Goal: Information Seeking & Learning: Learn about a topic

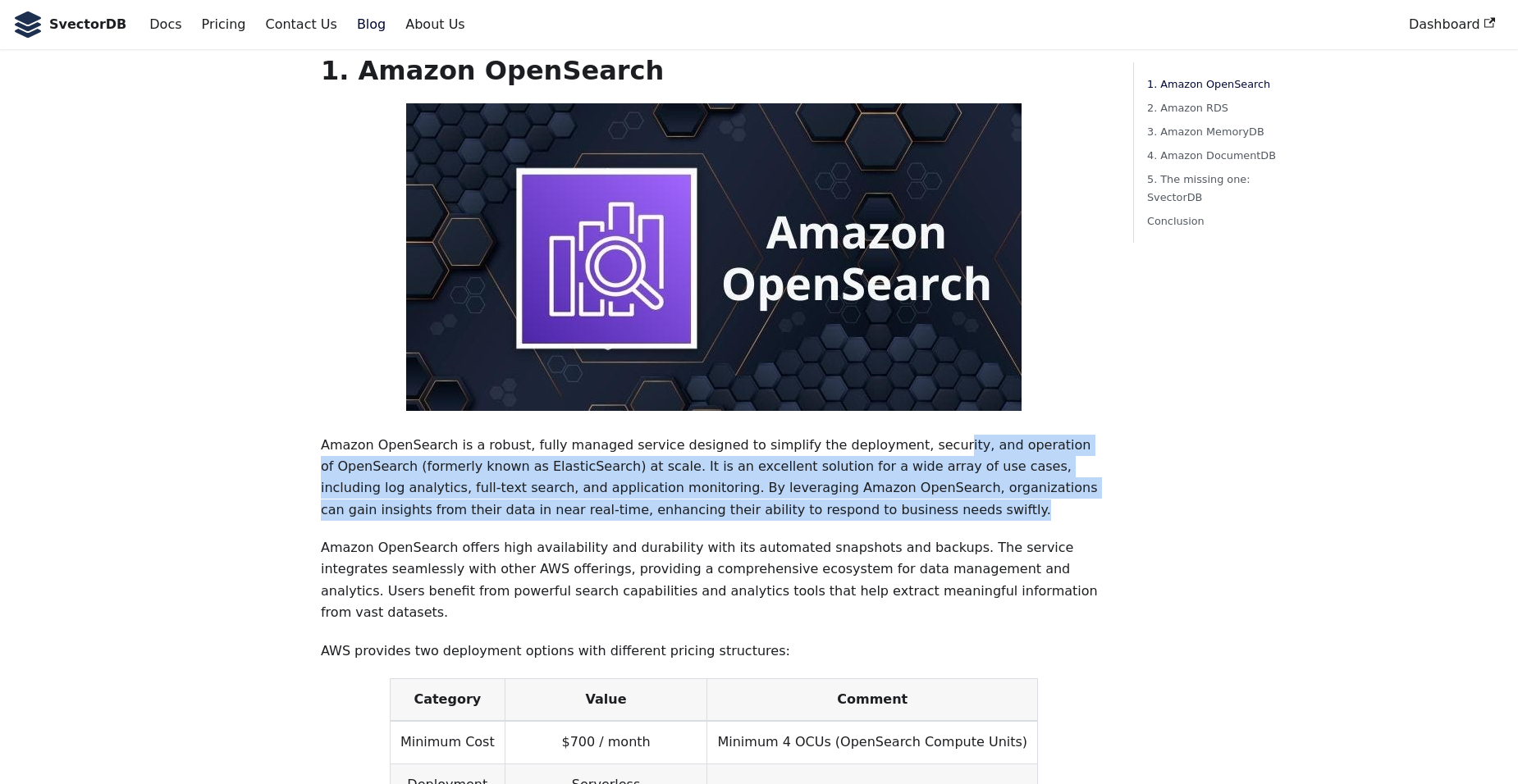
click at [796, 486] on p "Amazon OpenSearch is a robust, fully managed service designed to simplify the d…" at bounding box center [714, 478] width 786 height 87
drag, startPoint x: 698, startPoint y: 456, endPoint x: 630, endPoint y: 405, distance: 85.0
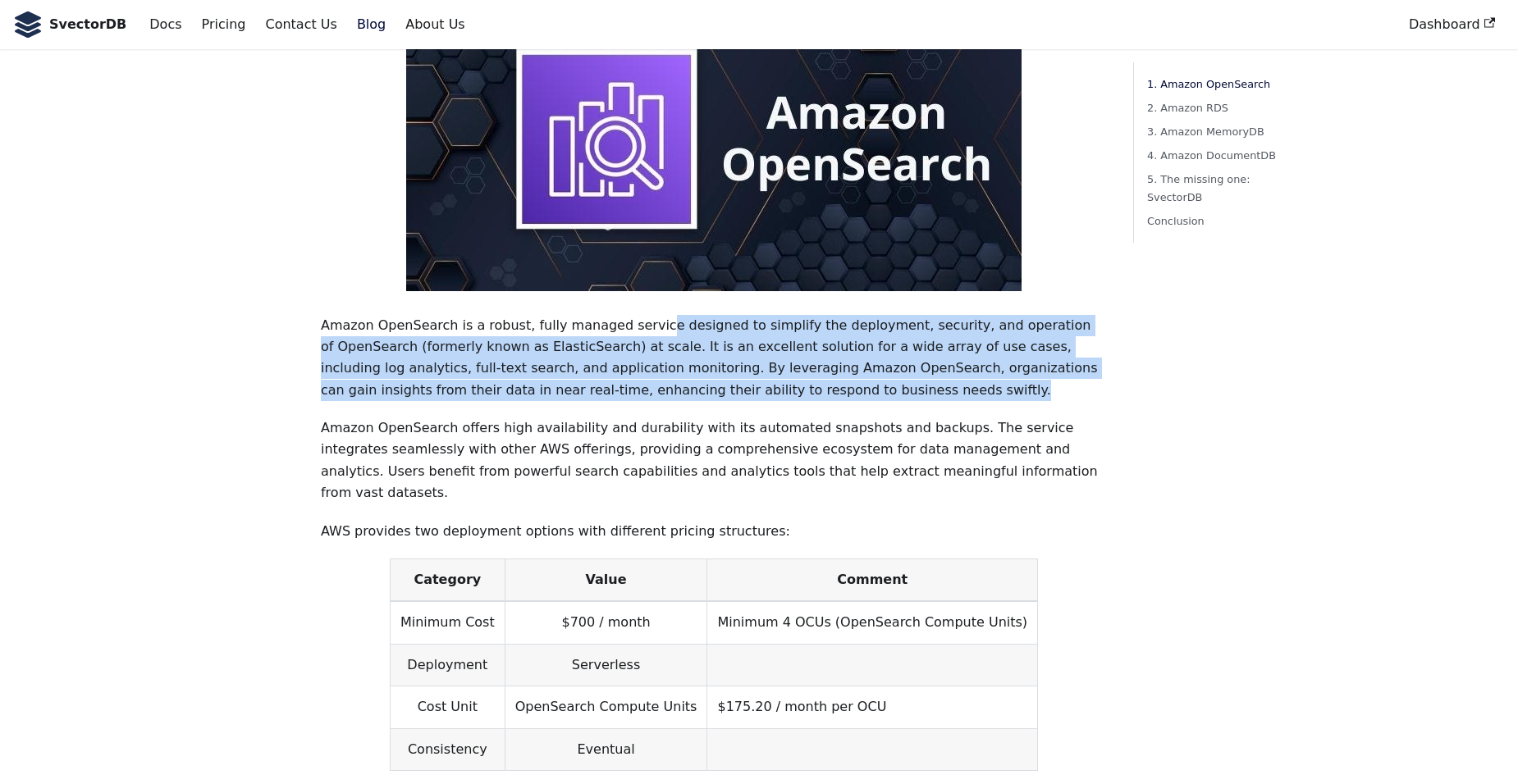
scroll to position [492, 0]
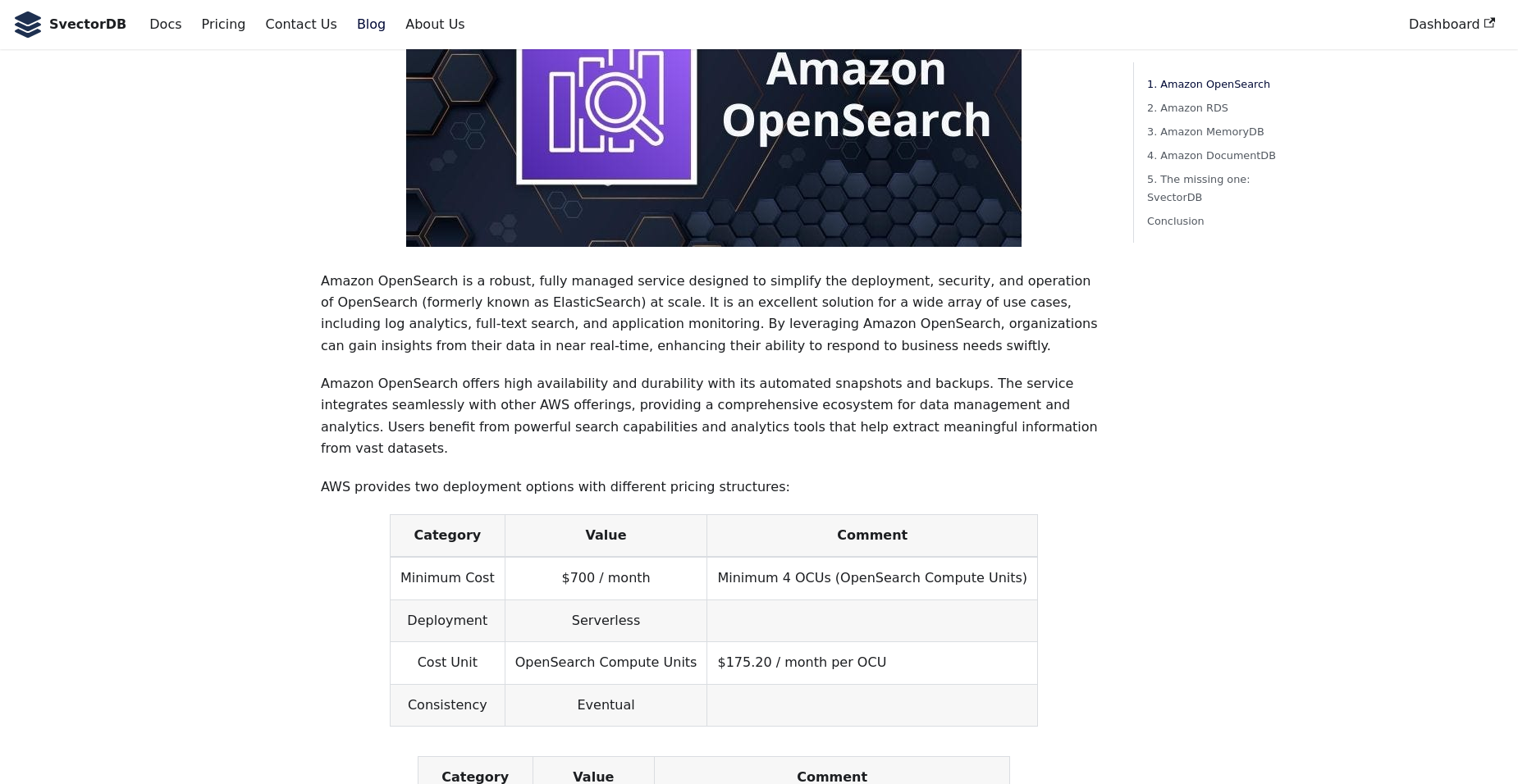
click at [720, 373] on p "Amazon OpenSearch offers high availability and durability with its automated sn…" at bounding box center [714, 416] width 786 height 87
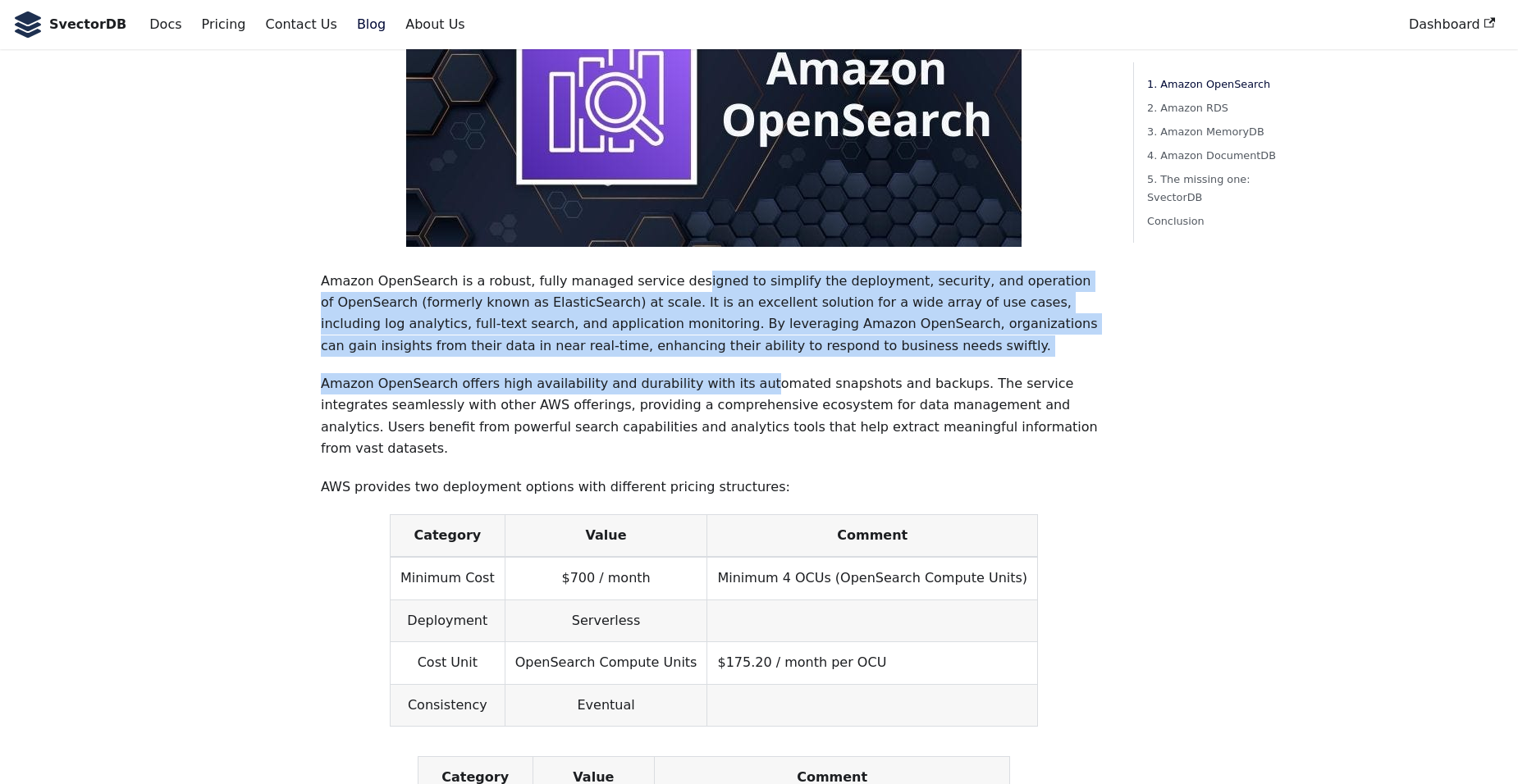
drag, startPoint x: 722, startPoint y: 348, endPoint x: 660, endPoint y: 244, distance: 121.1
drag, startPoint x: 660, startPoint y: 244, endPoint x: 726, endPoint y: 354, distance: 128.3
click at [727, 373] on p "Amazon OpenSearch offers high availability and durability with its automated sn…" at bounding box center [714, 416] width 786 height 87
drag, startPoint x: 727, startPoint y: 347, endPoint x: 675, endPoint y: 266, distance: 96.3
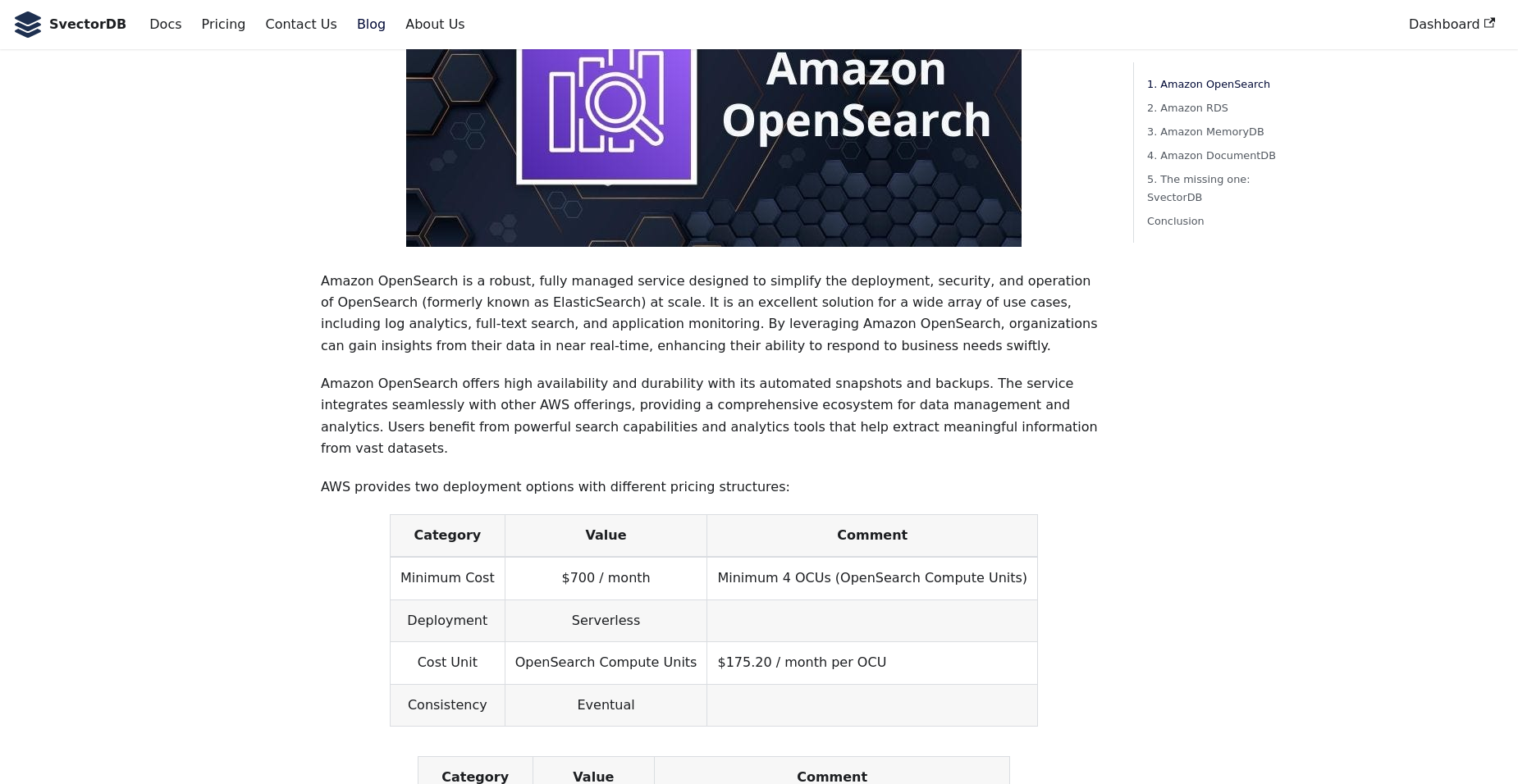
drag, startPoint x: 675, startPoint y: 266, endPoint x: 742, endPoint y: 362, distance: 117.1
click at [742, 373] on p "Amazon OpenSearch offers high availability and durability with its automated sn…" at bounding box center [714, 416] width 786 height 87
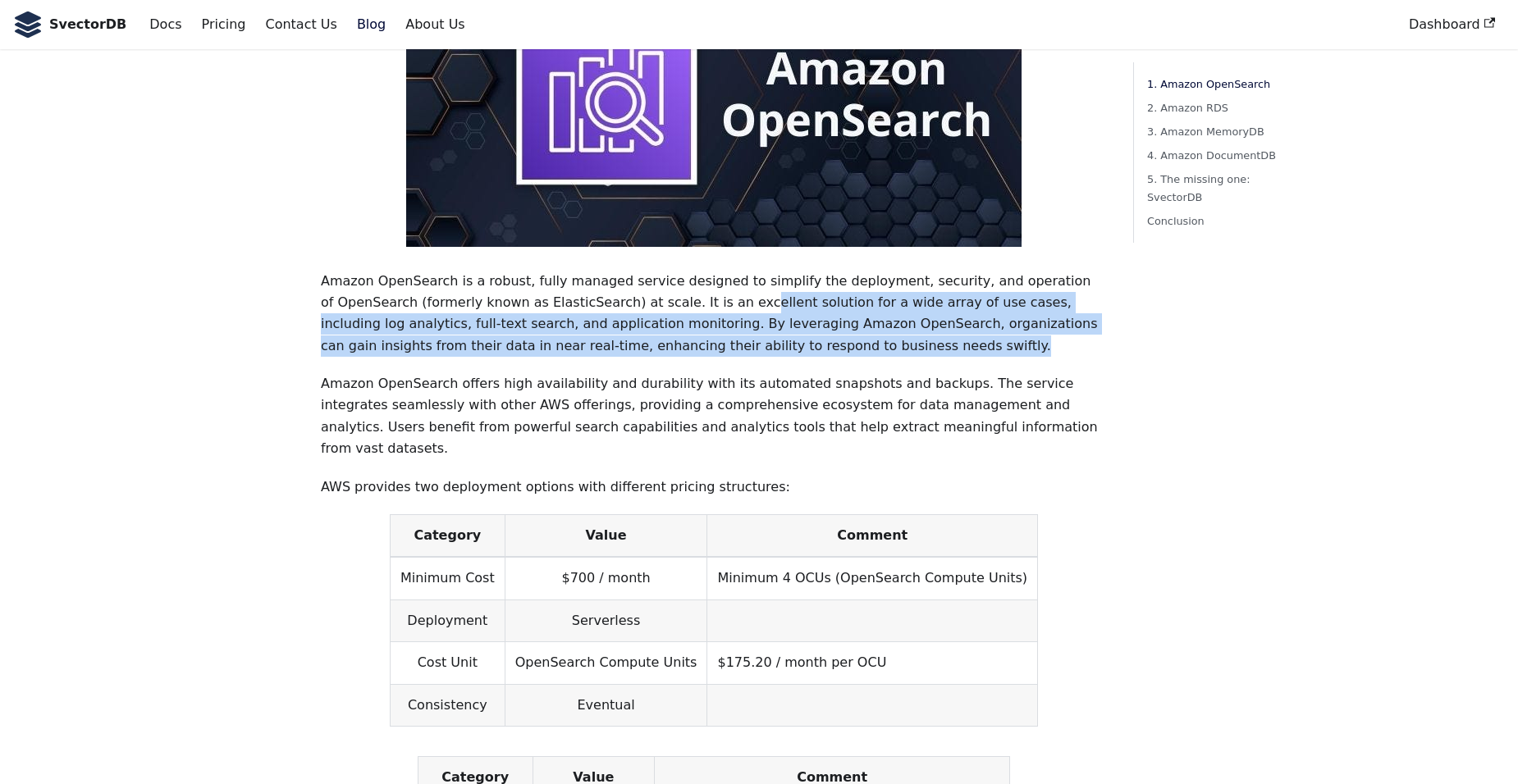
drag, startPoint x: 684, startPoint y: 330, endPoint x: 626, endPoint y: 274, distance: 80.6
click at [626, 274] on p "Amazon OpenSearch is a robust, fully managed service designed to simplify the d…" at bounding box center [714, 314] width 786 height 87
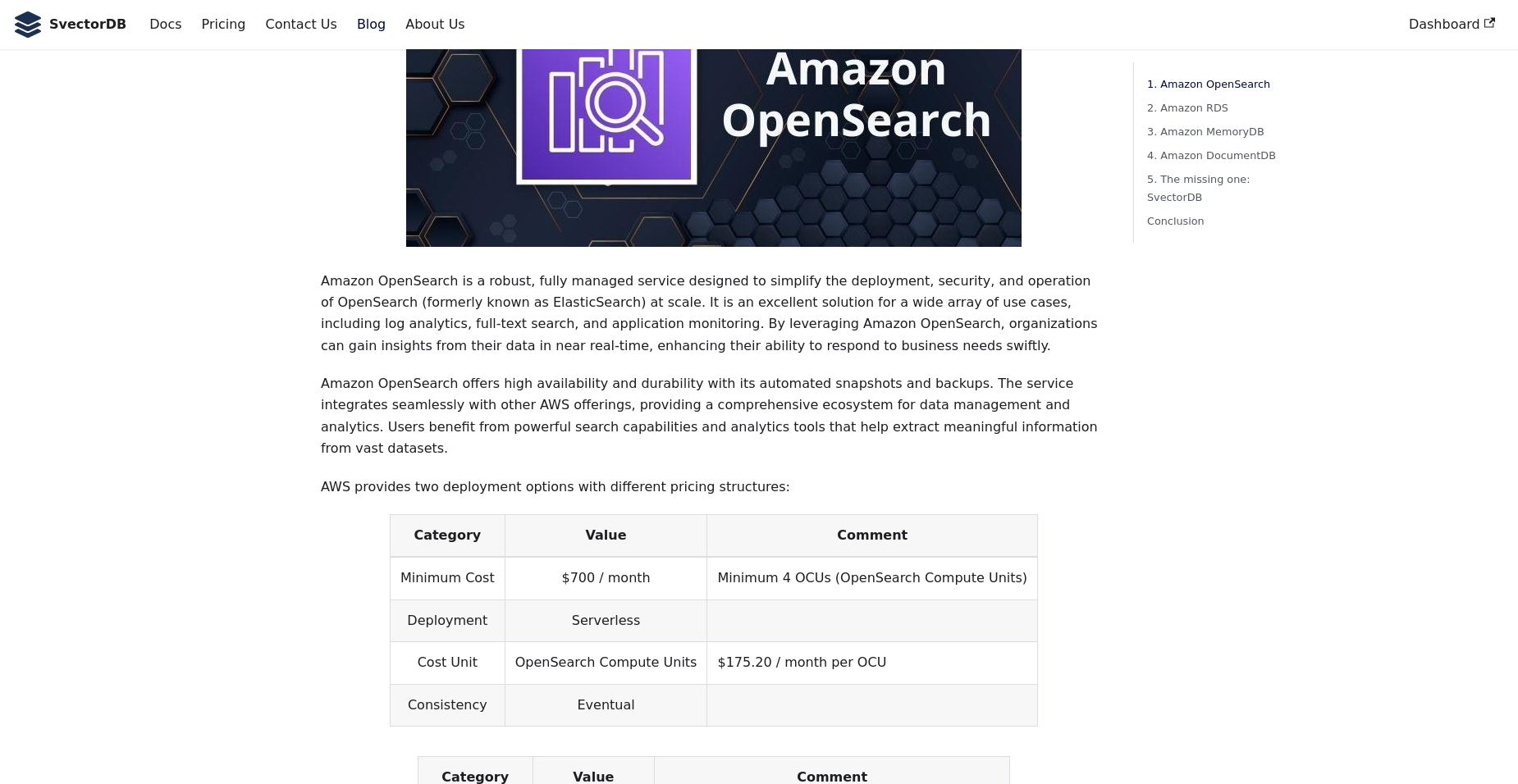
click at [799, 373] on p "Amazon OpenSearch offers high availability and durability with its automated sn…" at bounding box center [714, 416] width 786 height 87
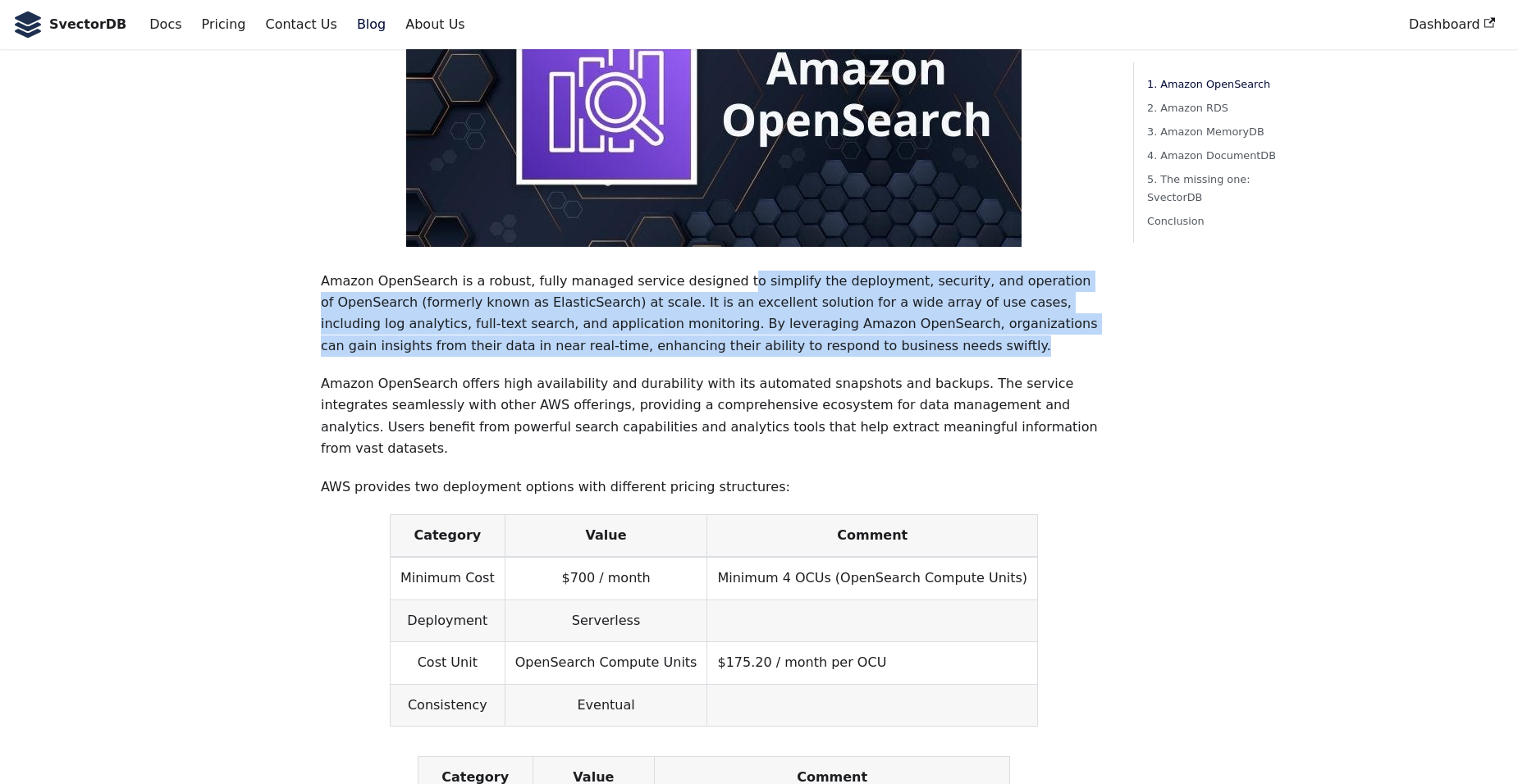
drag, startPoint x: 796, startPoint y: 329, endPoint x: 701, endPoint y: 260, distance: 117.4
click at [701, 270] on p "Amazon OpenSearch is a robust, fully managed service designed to simplify the d…" at bounding box center [714, 314] width 786 height 87
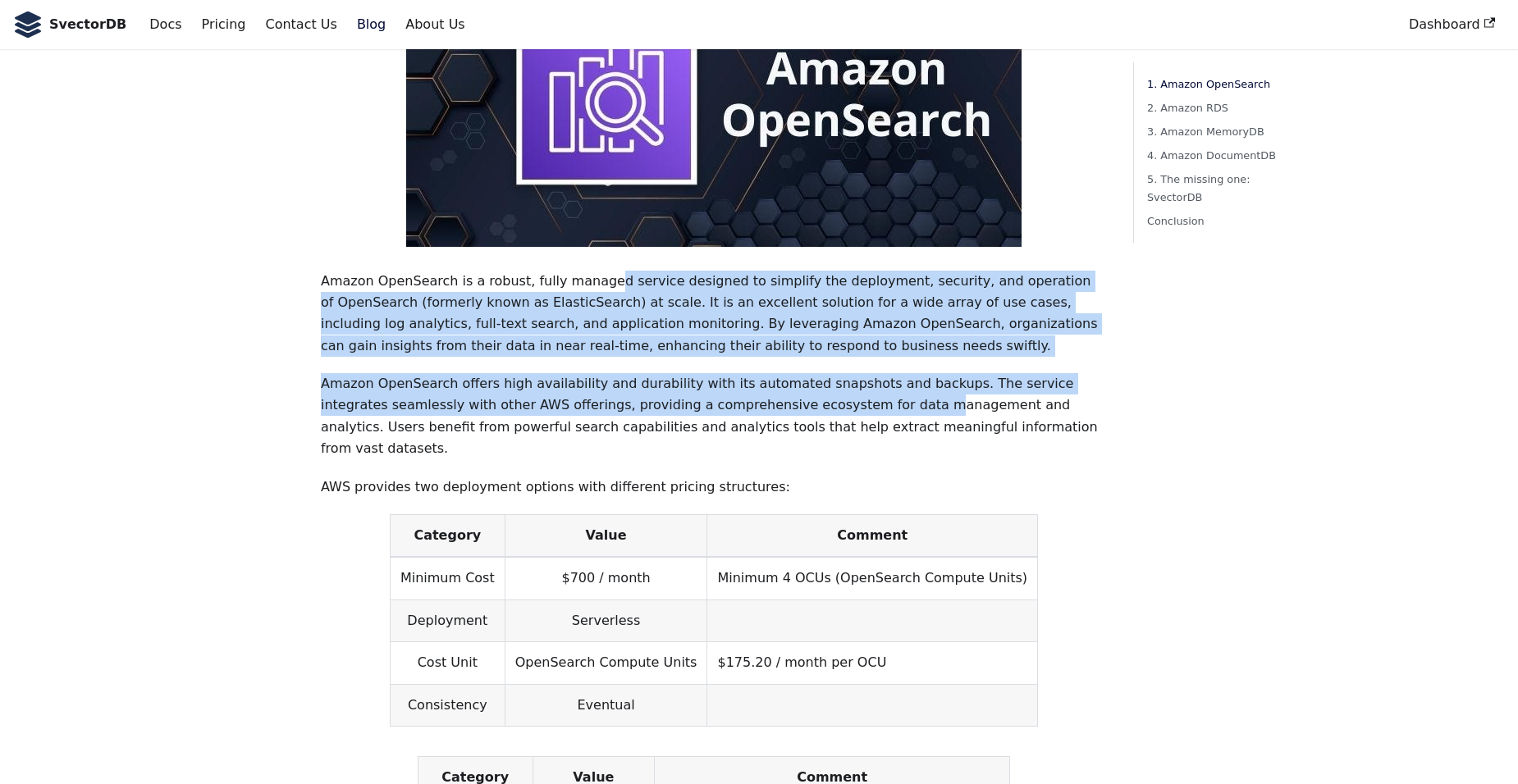
drag, startPoint x: 701, startPoint y: 260, endPoint x: 586, endPoint y: 258, distance: 115.0
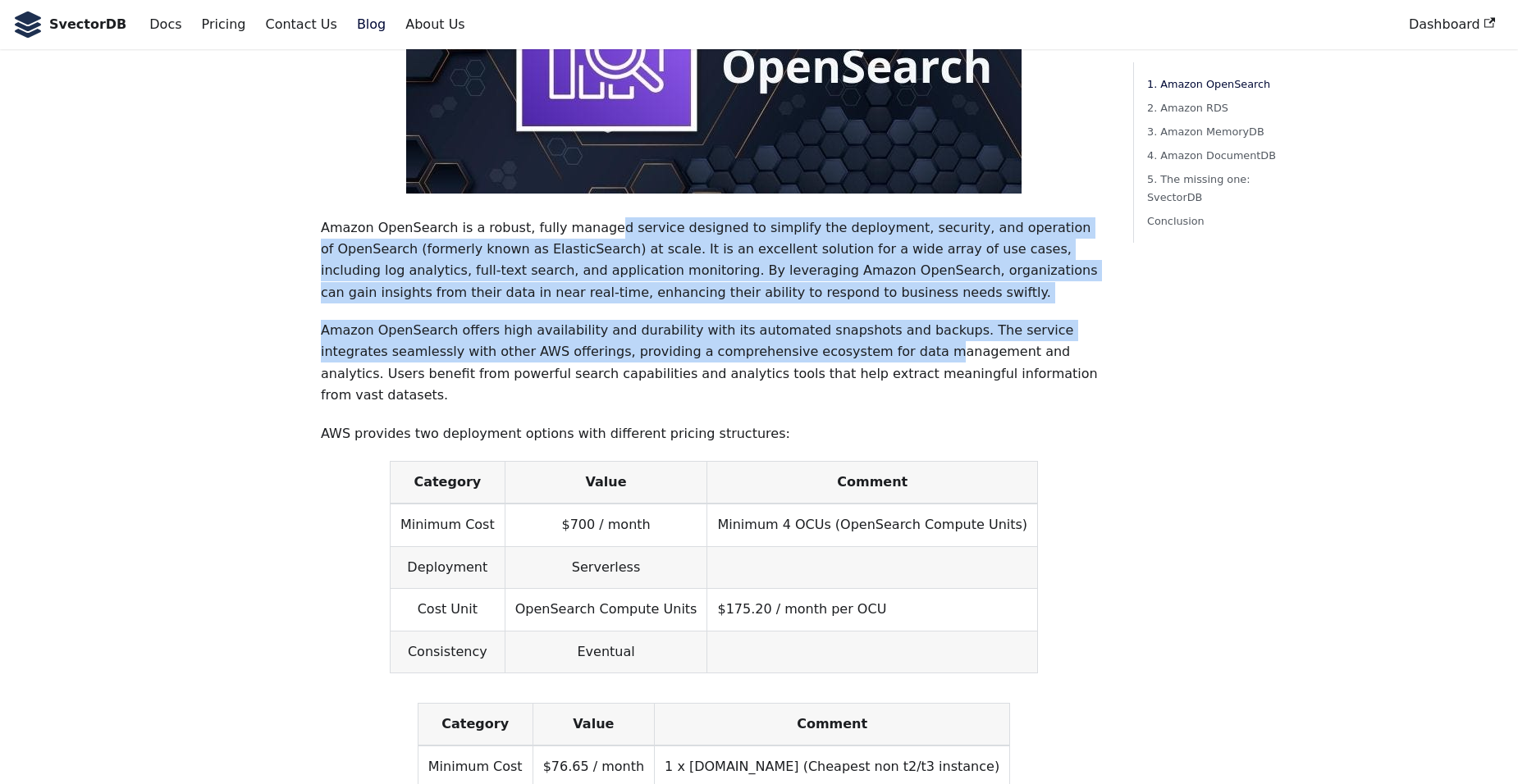
scroll to position [575, 0]
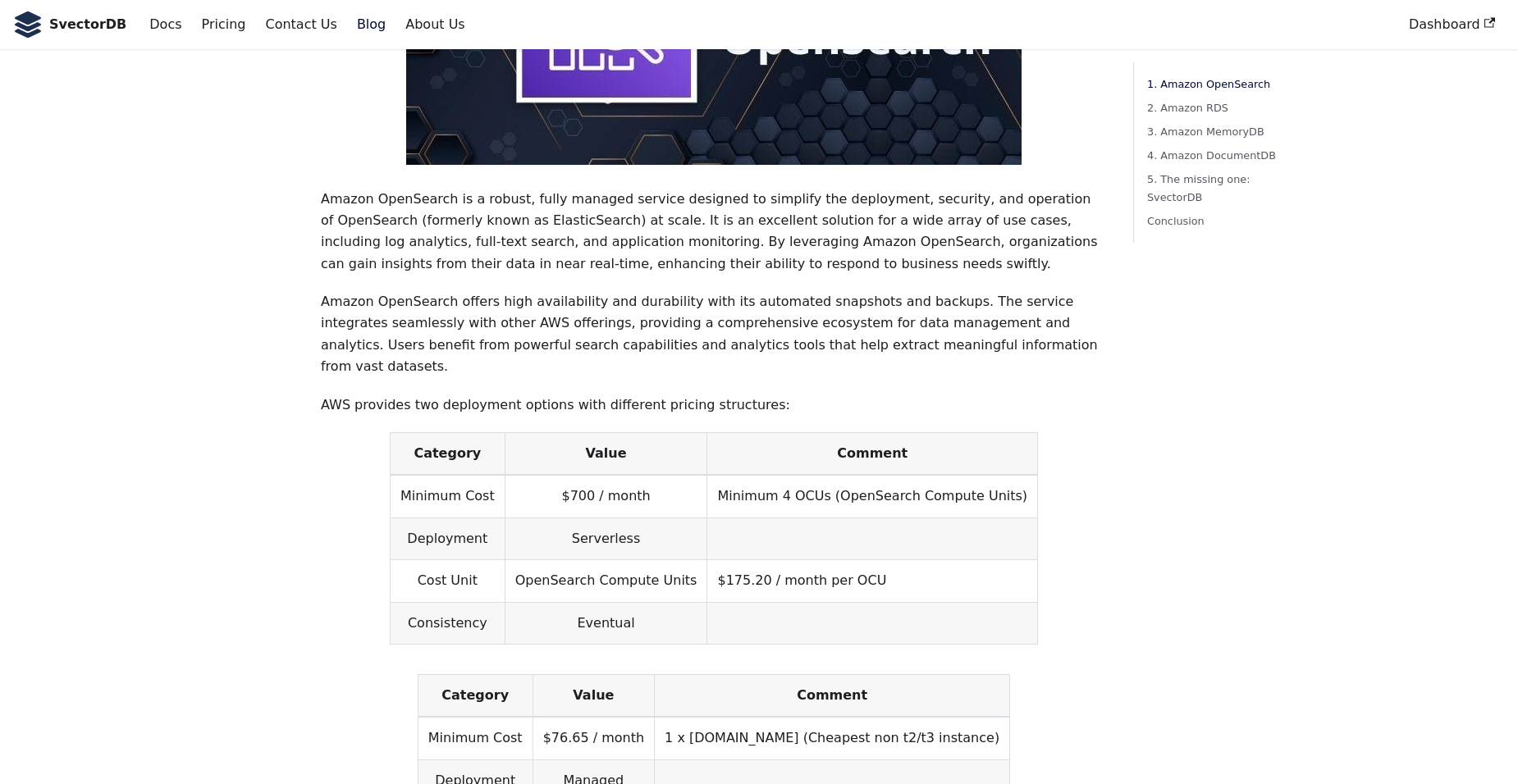
click at [673, 314] on p "Amazon OpenSearch offers high availability and durability with its automated sn…" at bounding box center [714, 335] width 786 height 87
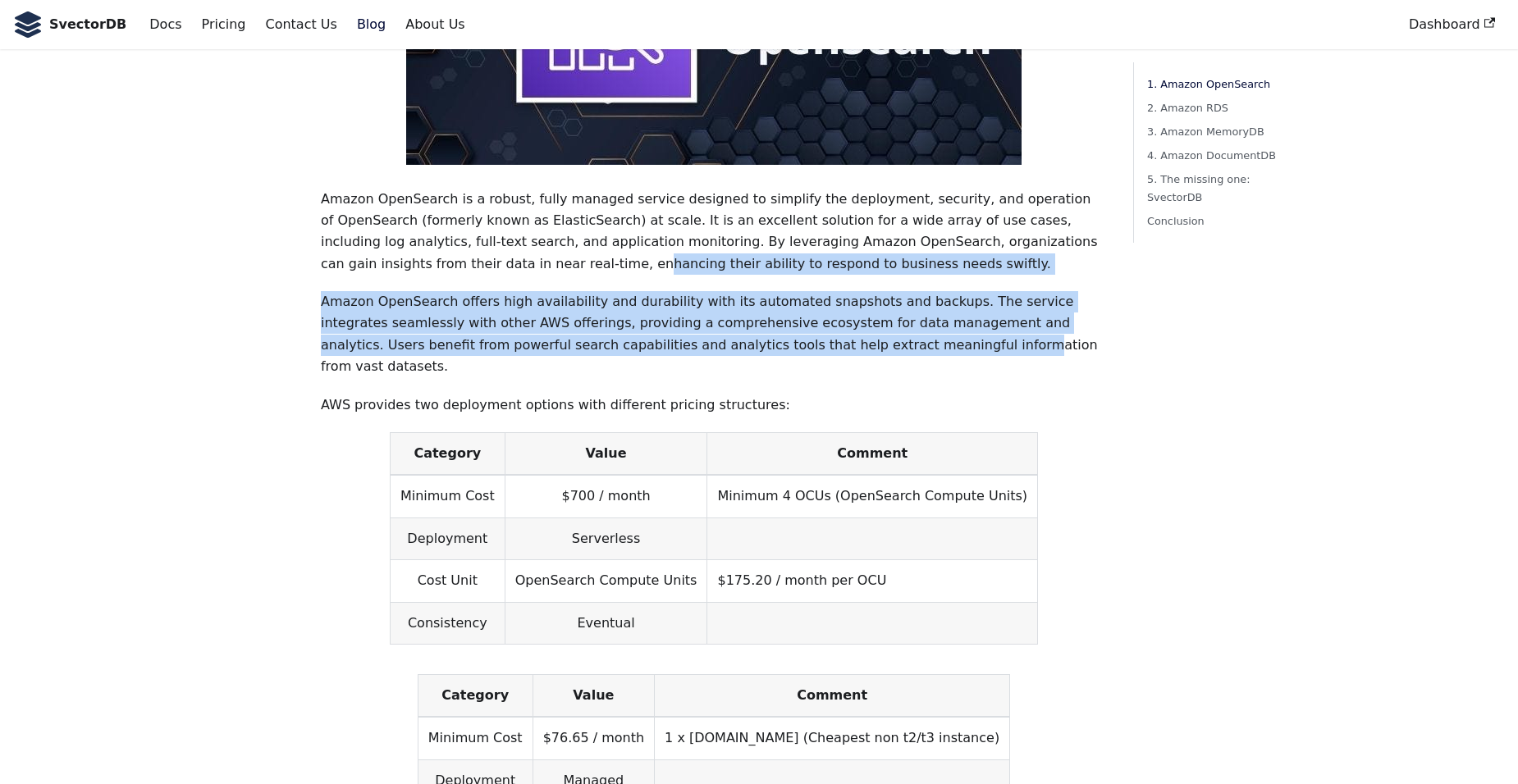
drag, startPoint x: 673, startPoint y: 314, endPoint x: 338, endPoint y: 240, distance: 343.1
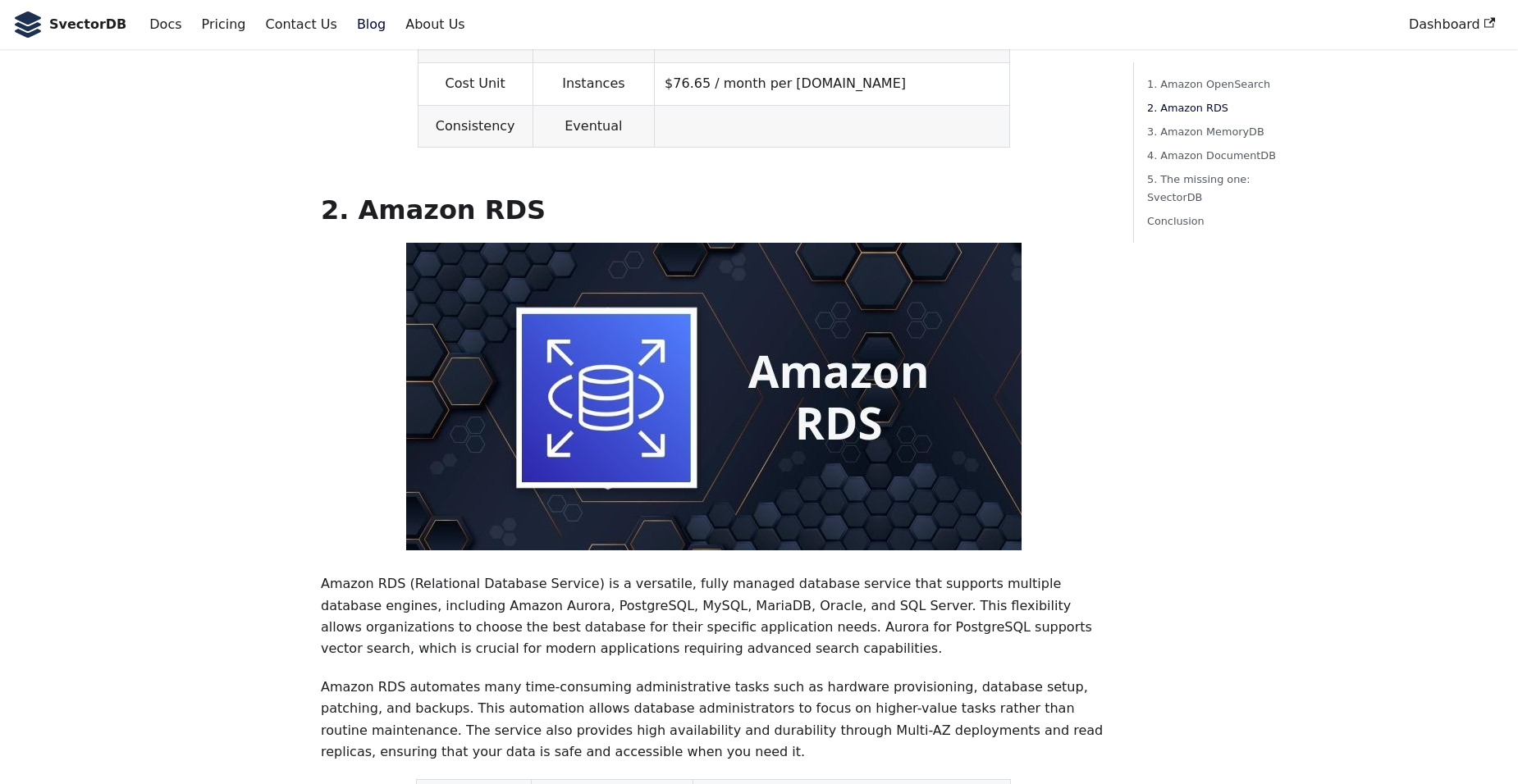
scroll to position [1477, 0]
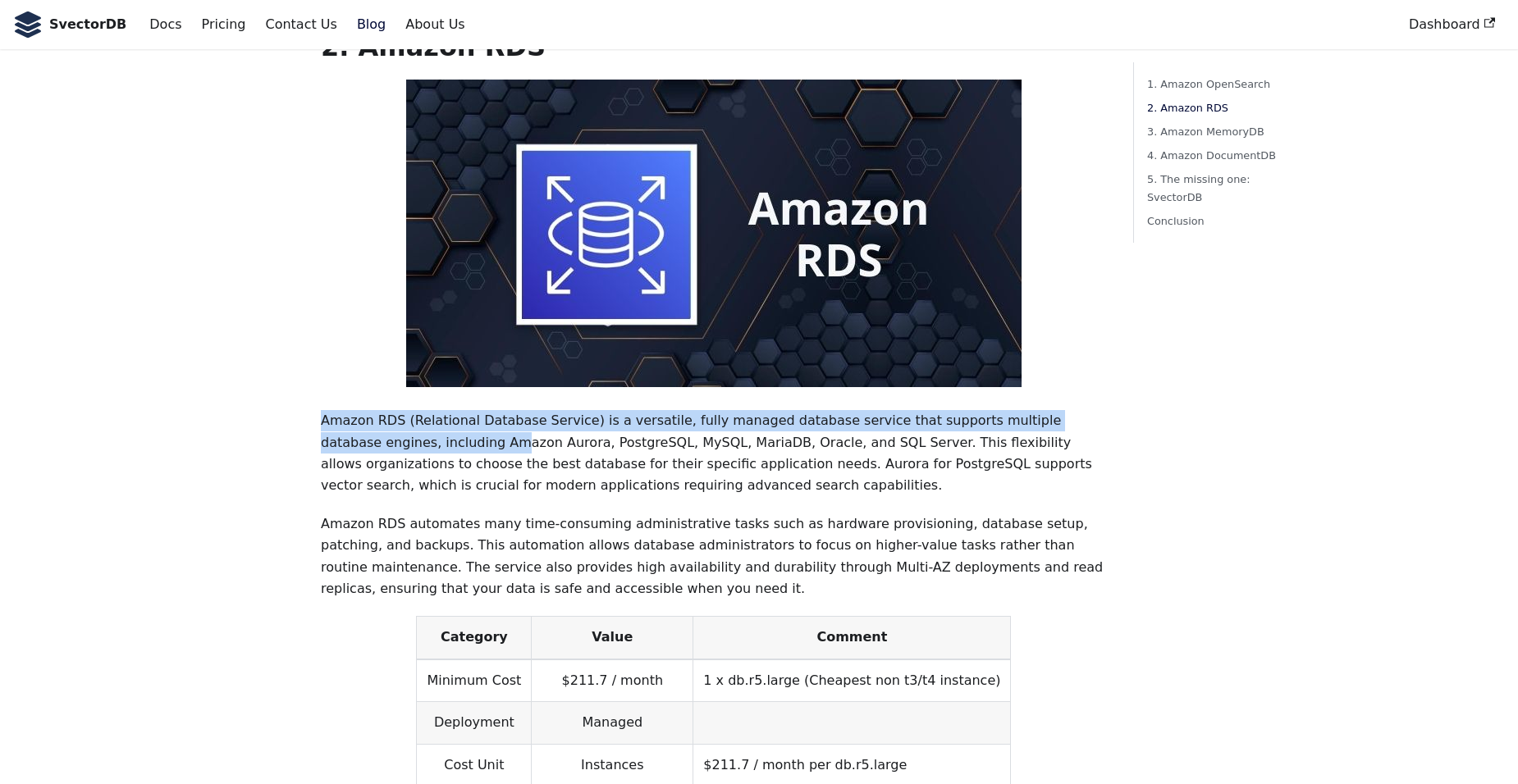
drag, startPoint x: 393, startPoint y: 407, endPoint x: 308, endPoint y: 367, distance: 93.9
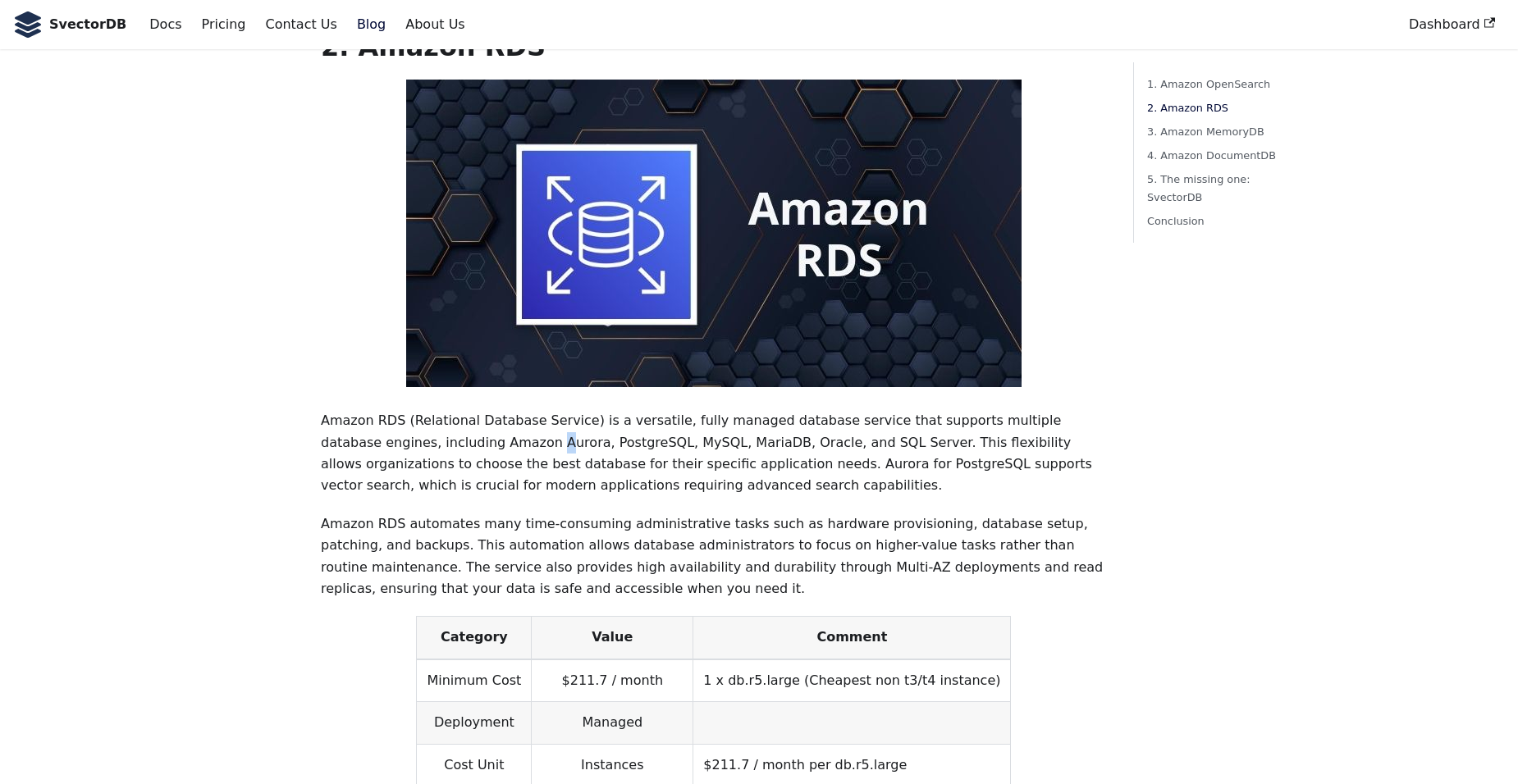
drag, startPoint x: 308, startPoint y: 367, endPoint x: 433, endPoint y: 407, distance: 131.2
click at [433, 410] on p "Amazon RDS (Relational Database Service) is a versatile, fully managed database…" at bounding box center [714, 454] width 786 height 87
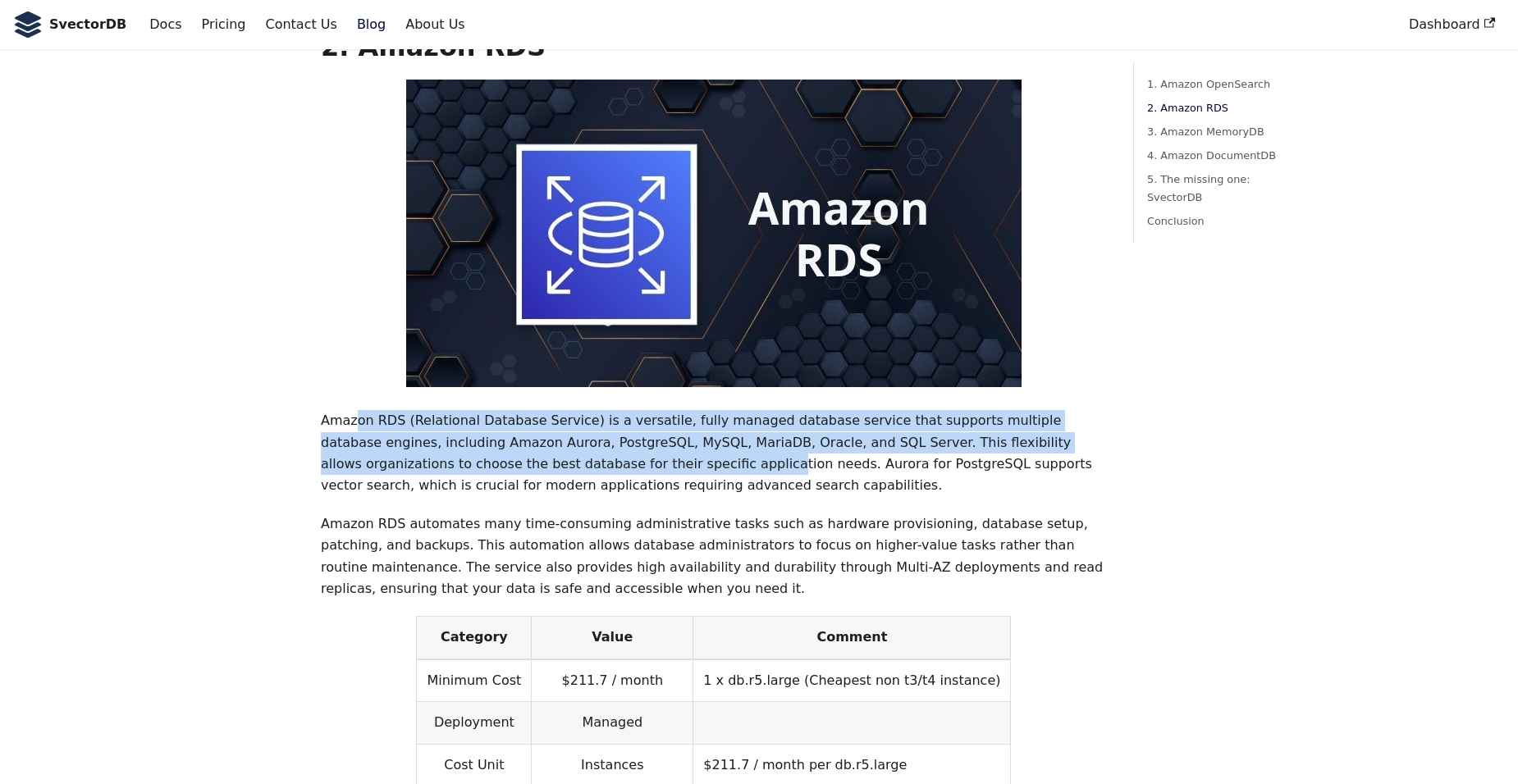
drag, startPoint x: 433, startPoint y: 407, endPoint x: 351, endPoint y: 375, distance: 88.0
click at [351, 410] on p "Amazon RDS (Relational Database Service) is a versatile, fully managed database…" at bounding box center [714, 454] width 786 height 87
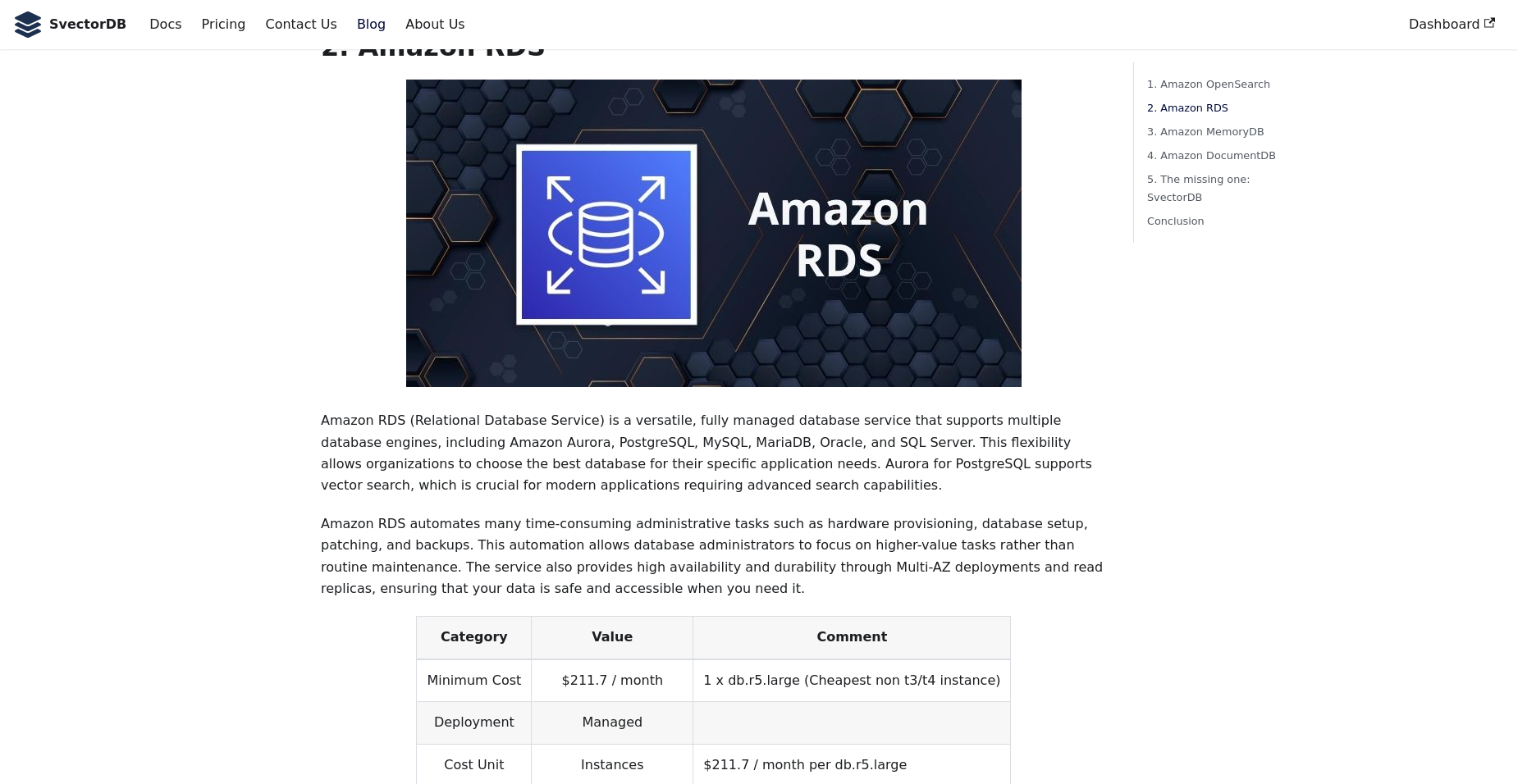
drag, startPoint x: 351, startPoint y: 375, endPoint x: 633, endPoint y: 482, distance: 301.6
click at [633, 514] on p "Amazon RDS automates many time-consuming administrative tasks such as hardware …" at bounding box center [714, 557] width 786 height 87
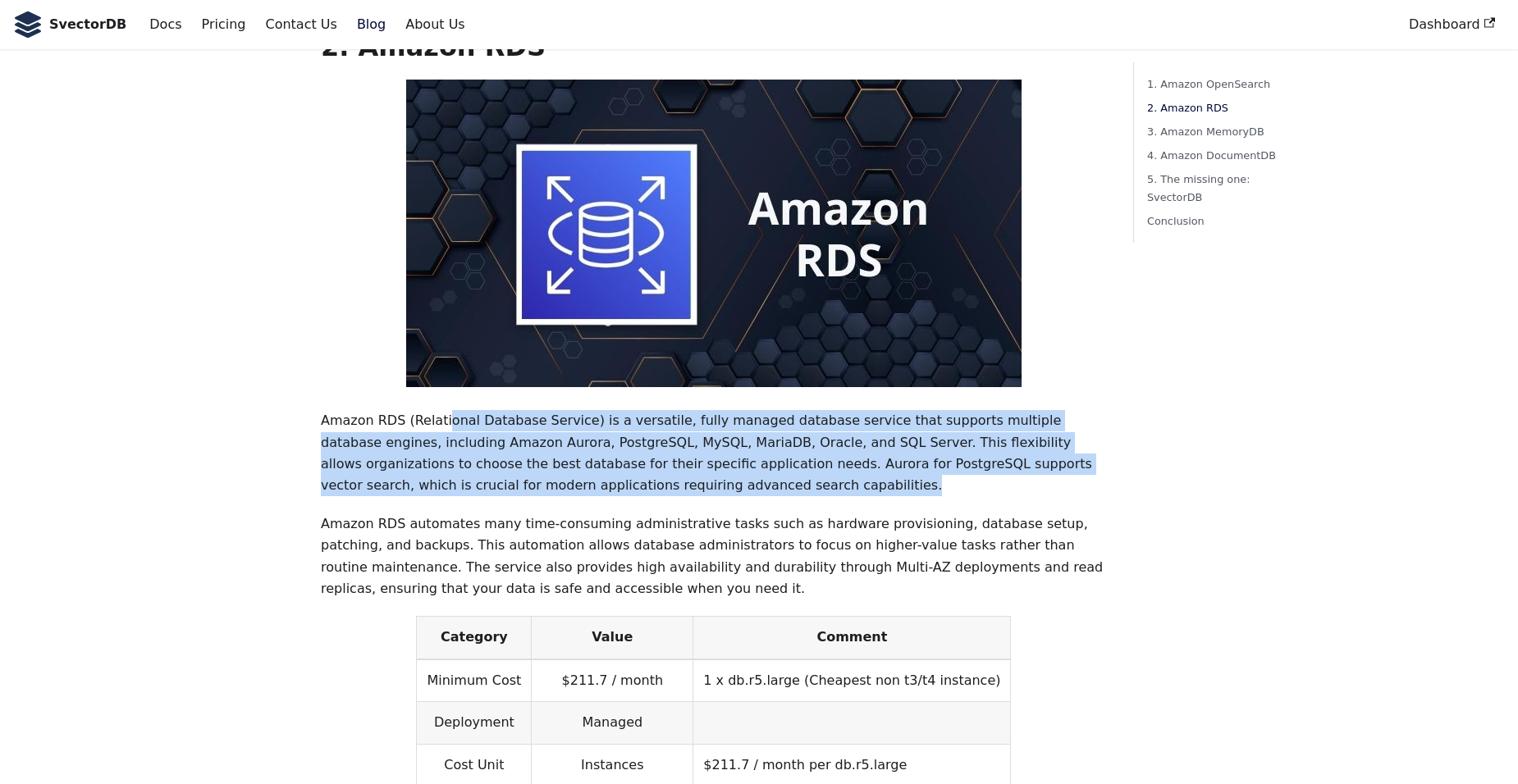
drag, startPoint x: 493, startPoint y: 409, endPoint x: 438, endPoint y: 367, distance: 69.2
click at [438, 410] on p "Amazon RDS (Relational Database Service) is a versatile, fully managed database…" at bounding box center [714, 454] width 786 height 87
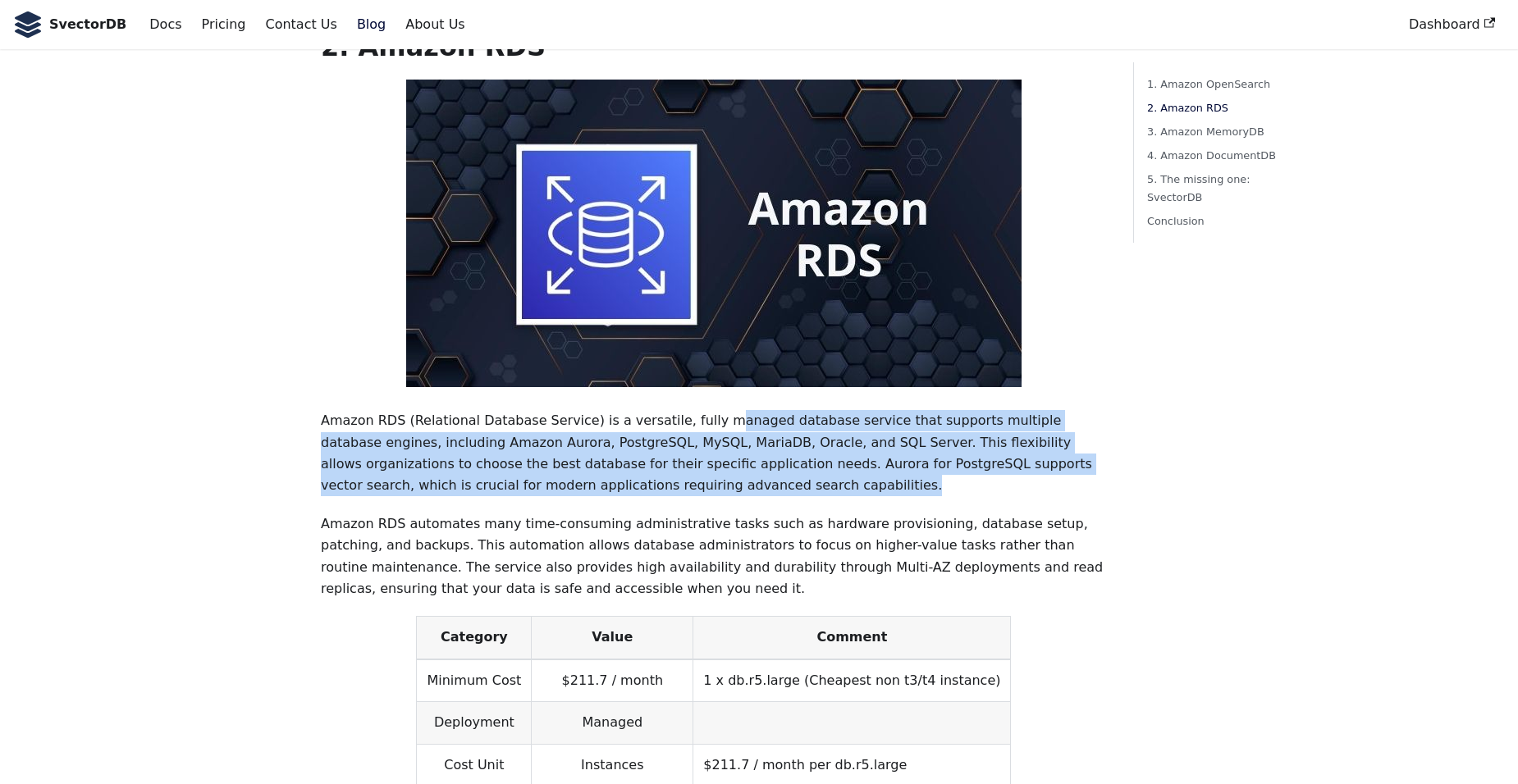
drag, startPoint x: 802, startPoint y: 444, endPoint x: 686, endPoint y: 367, distance: 139.2
click at [686, 410] on p "Amazon RDS (Relational Database Service) is a versatile, fully managed database…" at bounding box center [714, 454] width 786 height 87
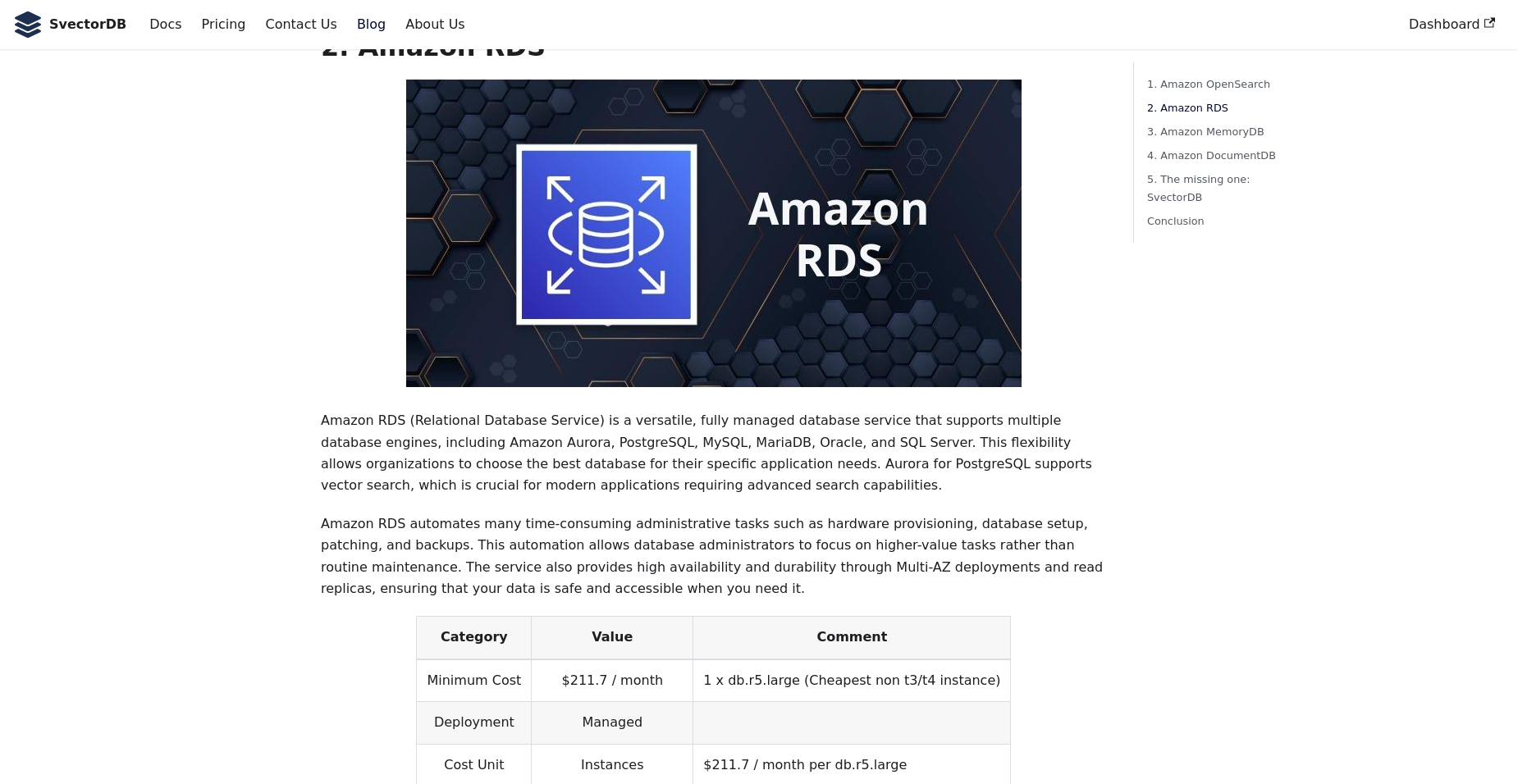
drag, startPoint x: 686, startPoint y: 367, endPoint x: 849, endPoint y: 477, distance: 196.6
click at [846, 514] on p "Amazon RDS automates many time-consuming administrative tasks such as hardware …" at bounding box center [714, 557] width 786 height 87
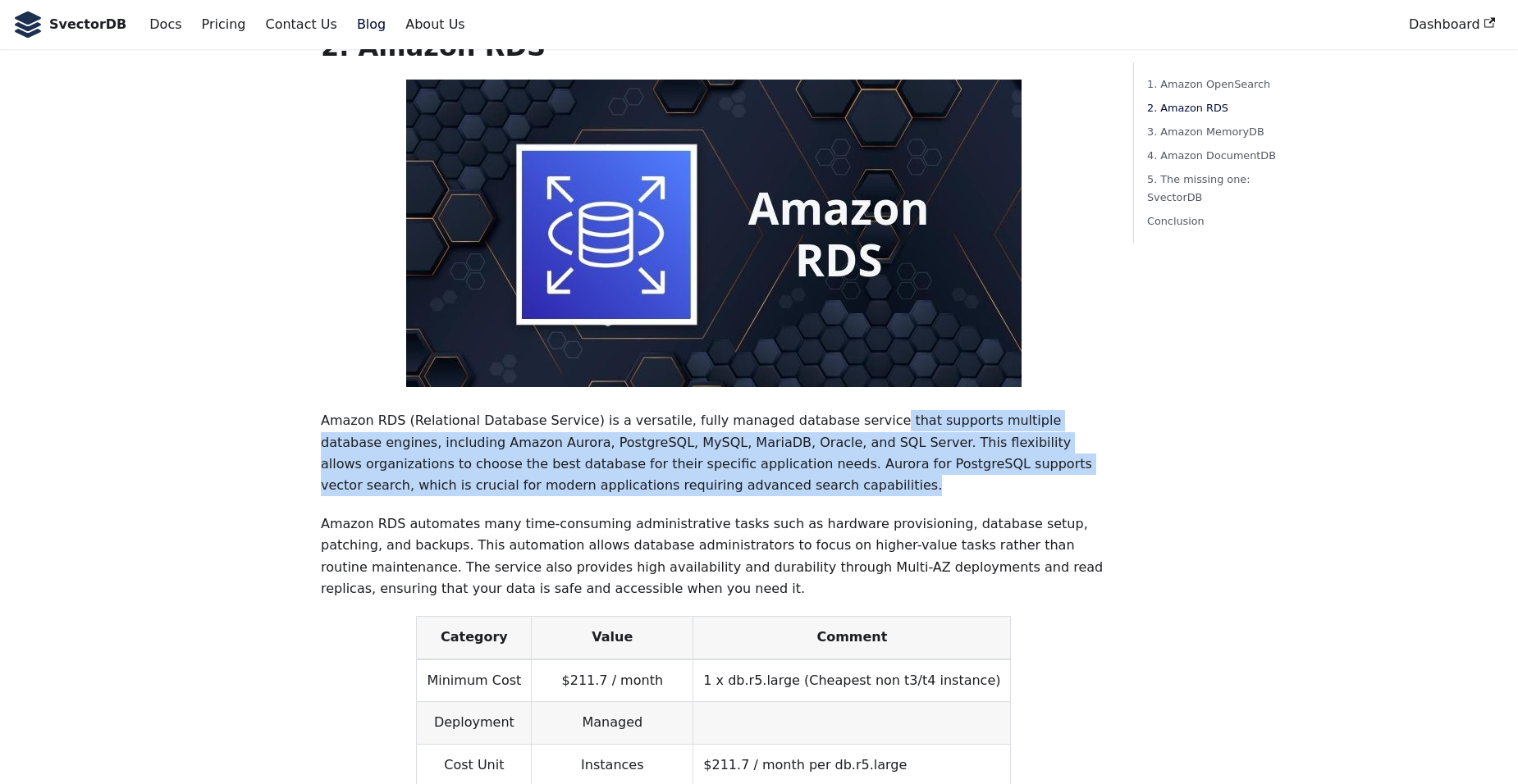
drag, startPoint x: 939, startPoint y: 438, endPoint x: 825, endPoint y: 374, distance: 130.7
click at [825, 410] on p "Amazon RDS (Relational Database Service) is a versatile, fully managed database…" at bounding box center [714, 454] width 786 height 87
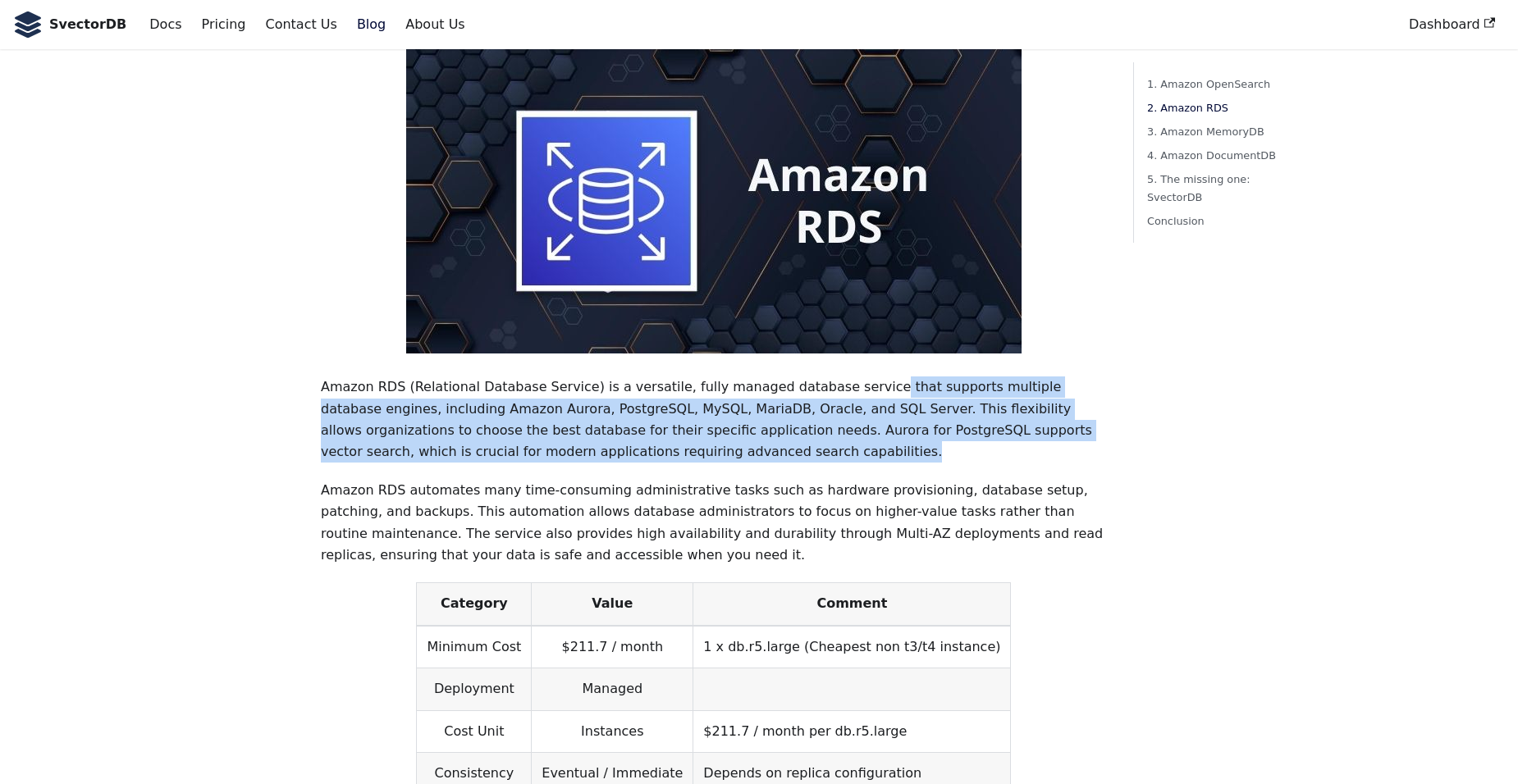
scroll to position [1804, 0]
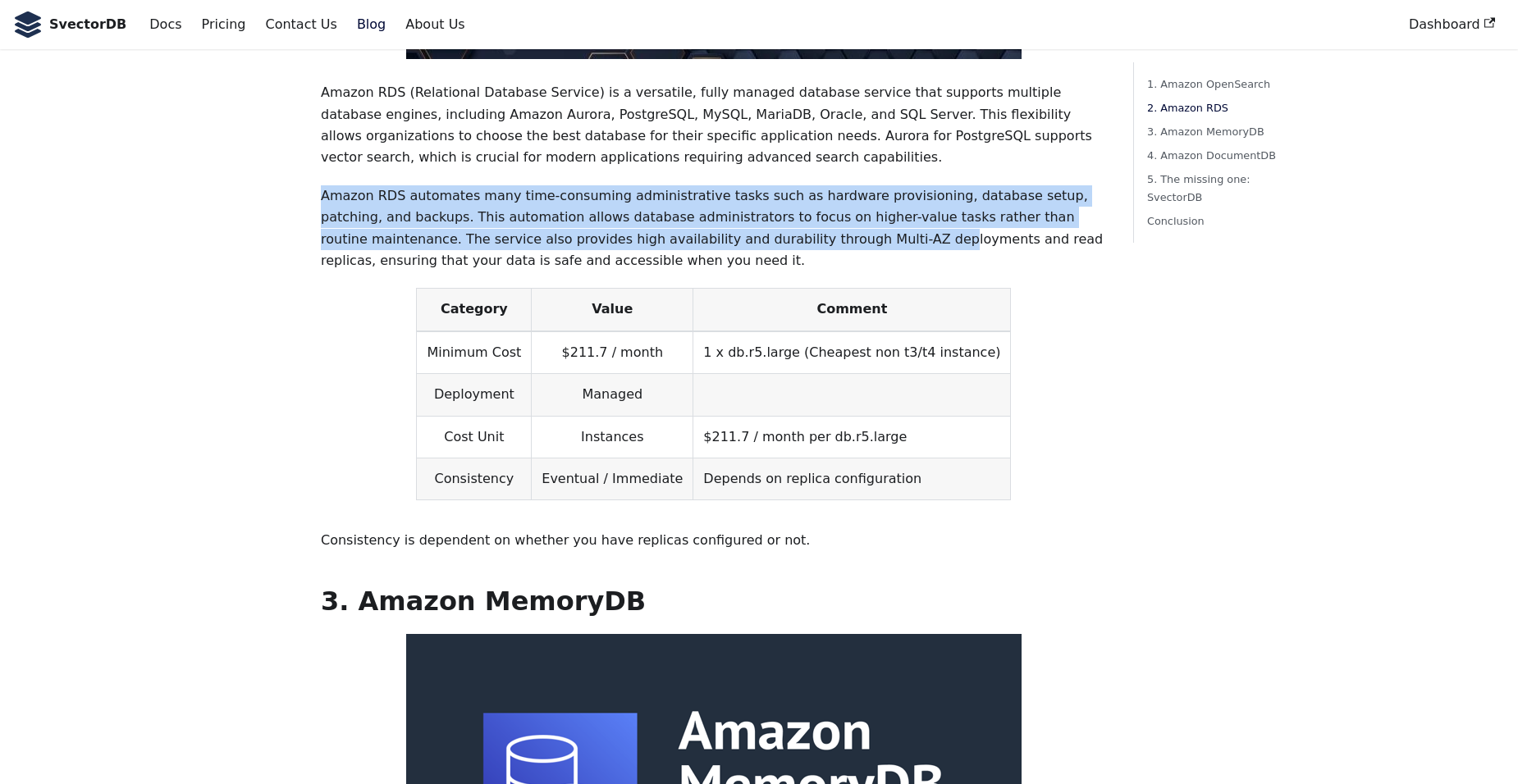
drag, startPoint x: 636, startPoint y: 175, endPoint x: 558, endPoint y: 104, distance: 105.5
drag, startPoint x: 558, startPoint y: 104, endPoint x: 644, endPoint y: 175, distance: 111.5
click at [644, 185] on p "Amazon RDS automates many time-consuming administrative tasks such as hardware …" at bounding box center [714, 229] width 786 height 87
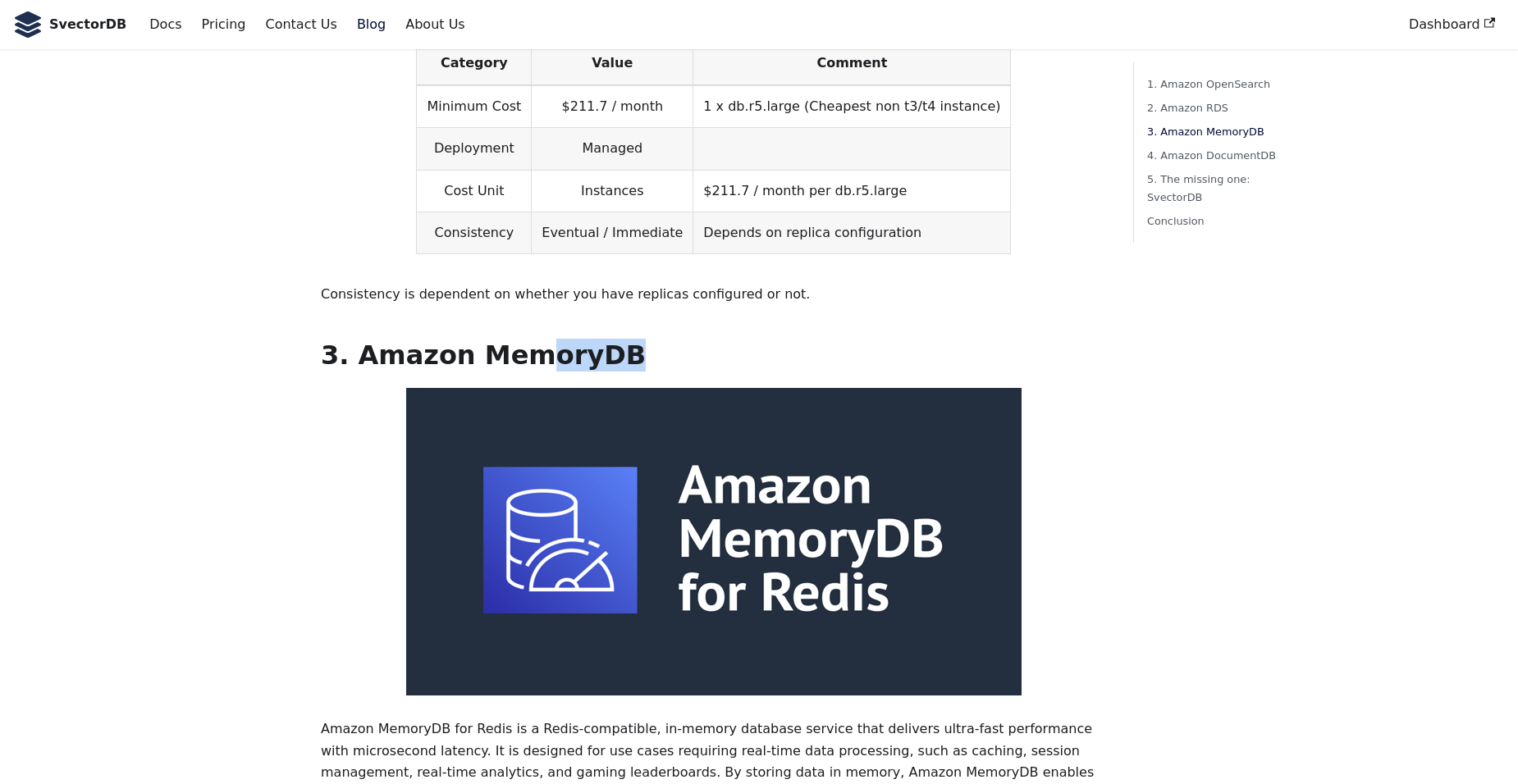
drag, startPoint x: 616, startPoint y: 282, endPoint x: 523, endPoint y: 261, distance: 95.3
click at [523, 261] on div "Choosing the right vector database is crucial for efficiently managing and quer…" at bounding box center [714, 748] width 786 height 5159
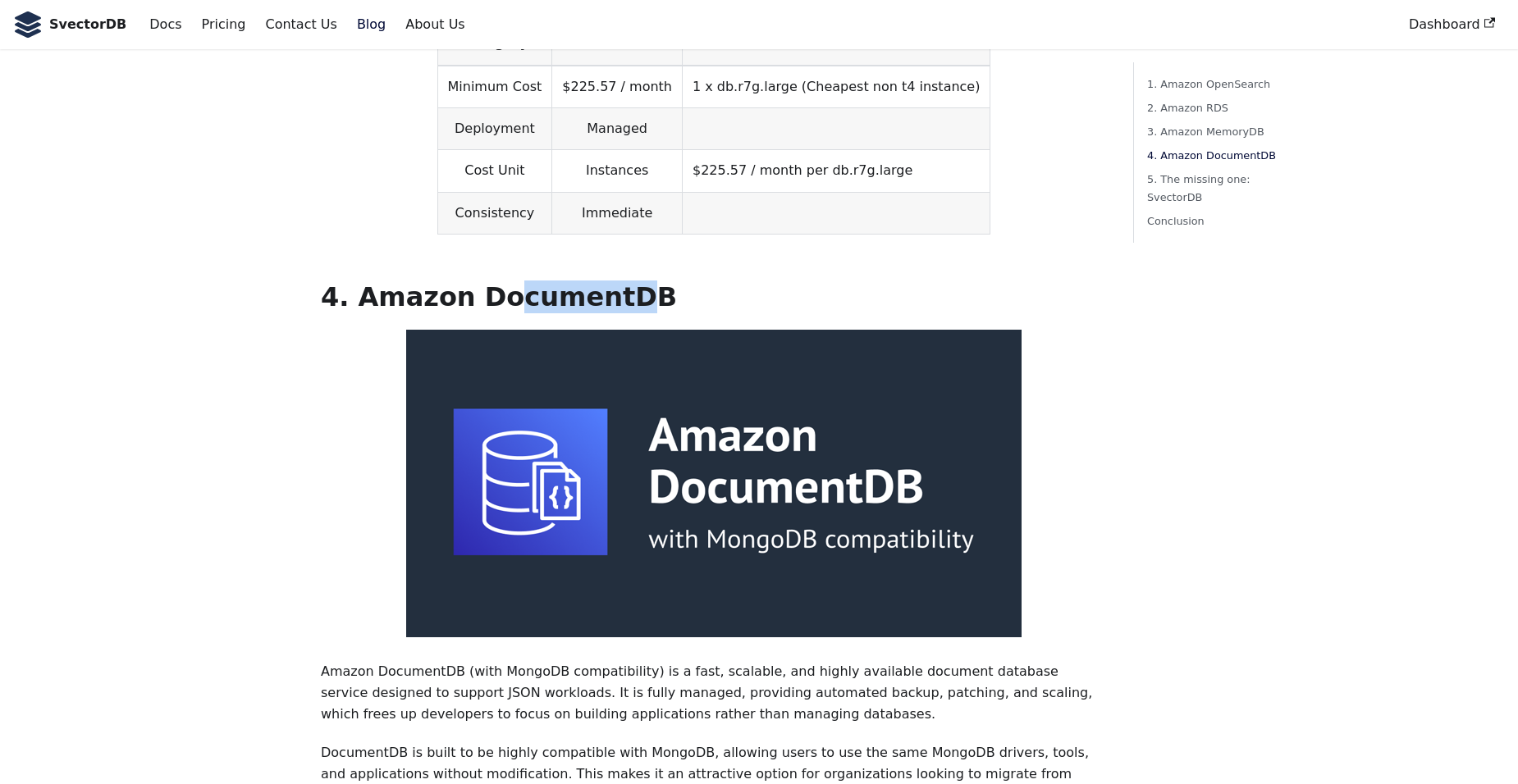
drag, startPoint x: 605, startPoint y: 262, endPoint x: 464, endPoint y: 219, distance: 147.4
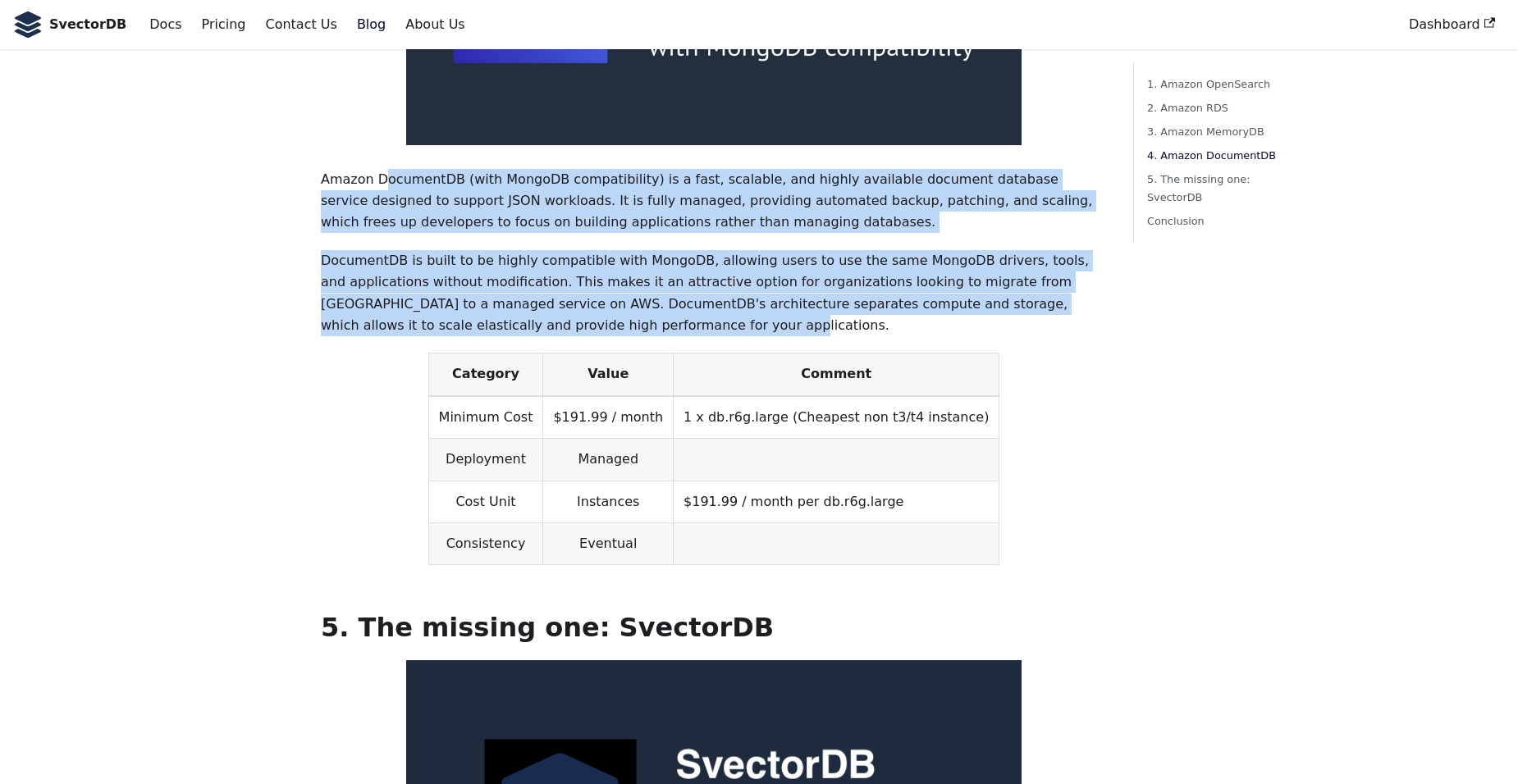
drag, startPoint x: 543, startPoint y: 283, endPoint x: 381, endPoint y: 129, distance: 223.5
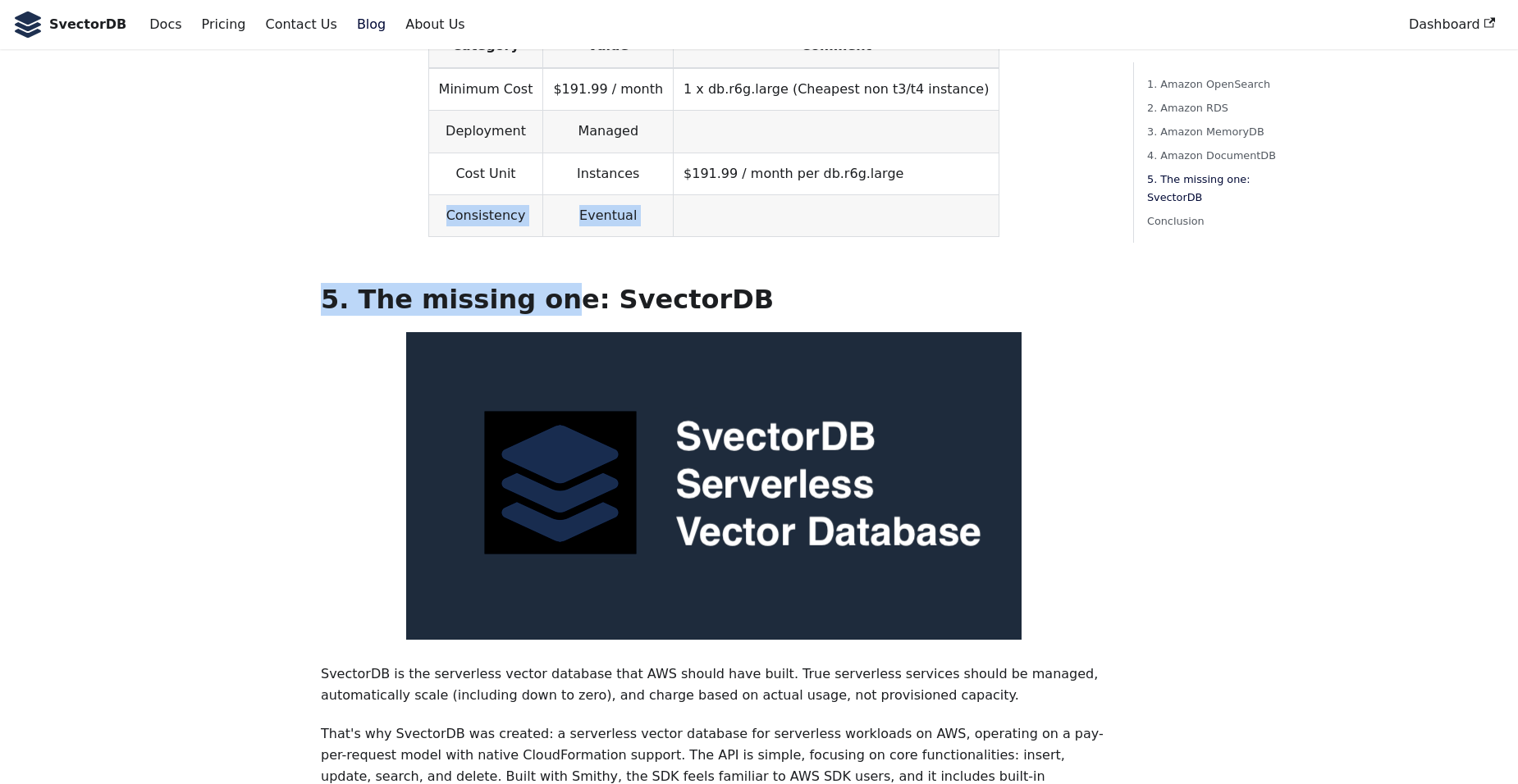
drag, startPoint x: 542, startPoint y: 256, endPoint x: 339, endPoint y: 187, distance: 214.4
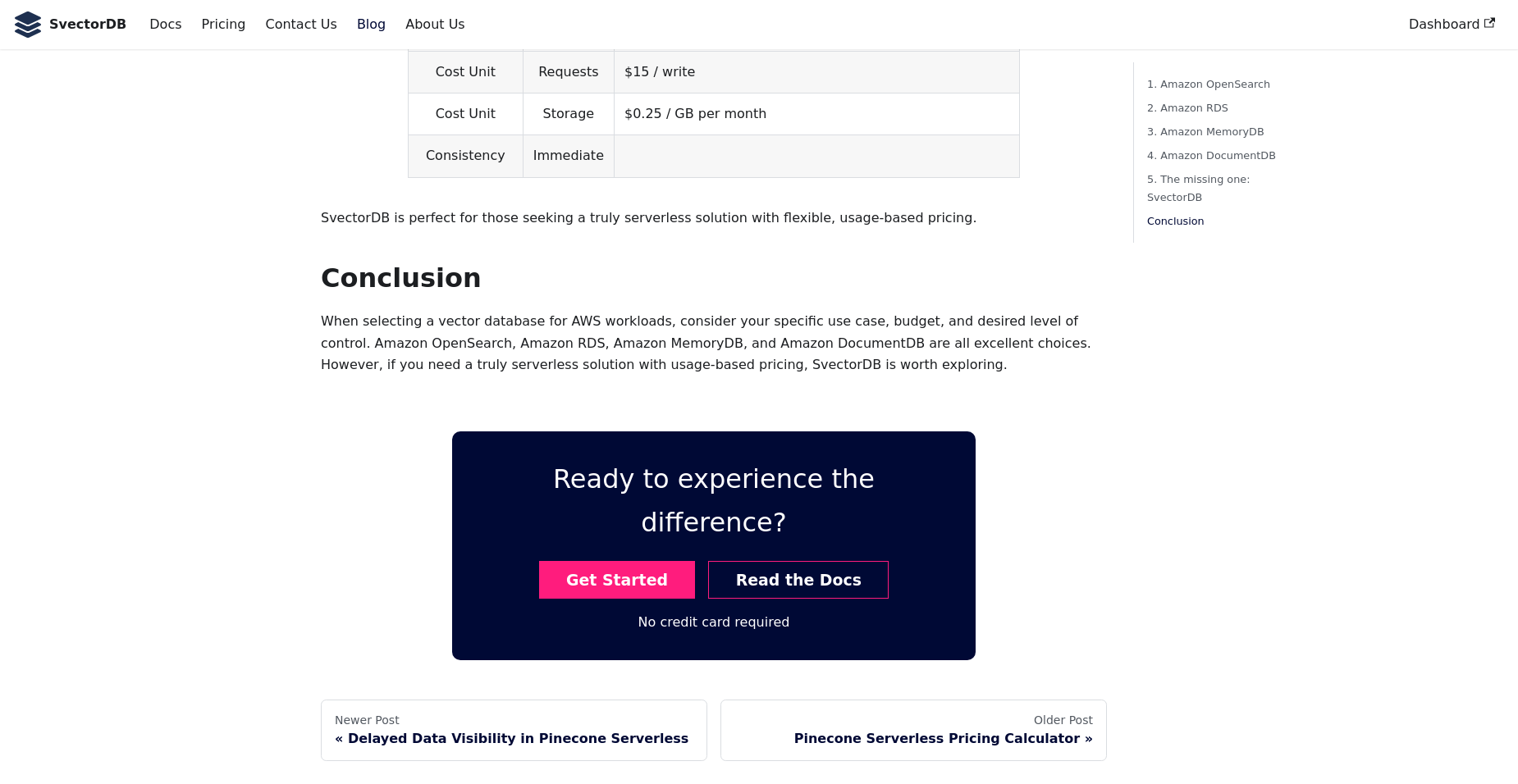
scroll to position [4832, 0]
